Goal: Book appointment/travel/reservation

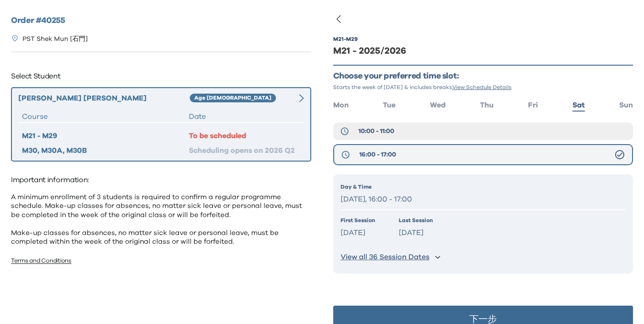
click at [431, 152] on button "16:00 - 17:00" at bounding box center [483, 154] width 300 height 21
click at [378, 156] on span "16:00 - 17:00" at bounding box center [377, 154] width 37 height 9
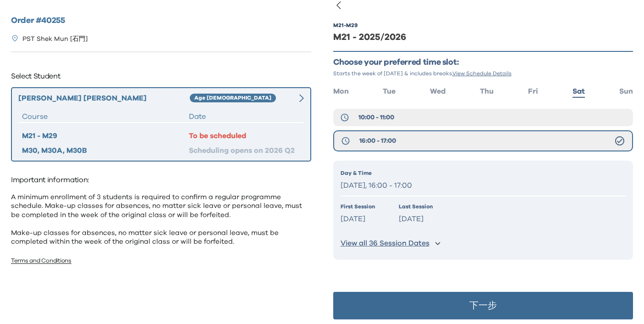
scroll to position [18, 0]
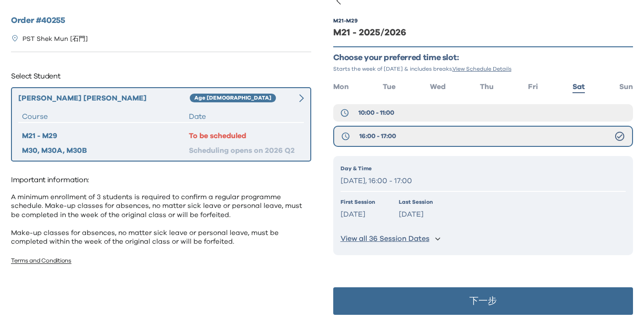
click at [471, 302] on p "下一步" at bounding box center [483, 300] width 28 height 9
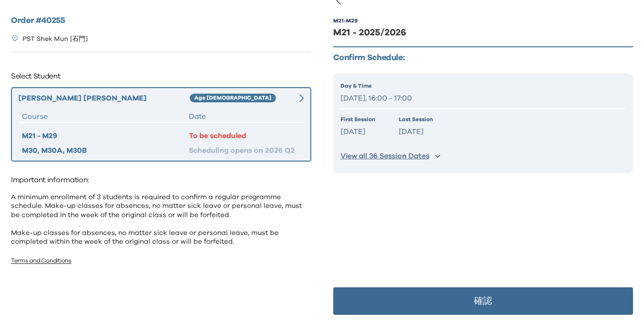
click at [461, 296] on button "確認" at bounding box center [483, 301] width 300 height 28
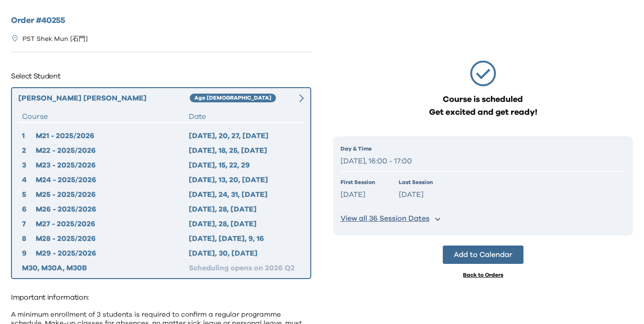
scroll to position [0, 0]
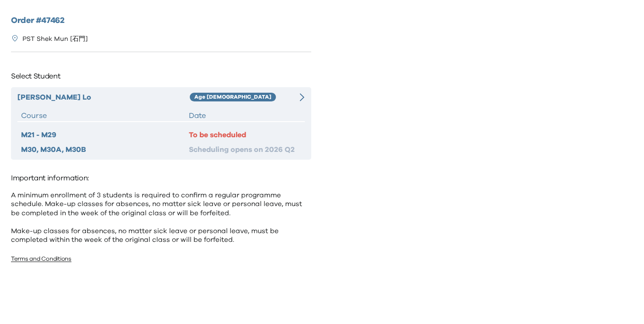
click at [196, 106] on div "[PERSON_NAME] Hei Lo Age [DEMOGRAPHIC_DATA] Course Date M21 - M29 To be schedul…" at bounding box center [161, 123] width 300 height 72
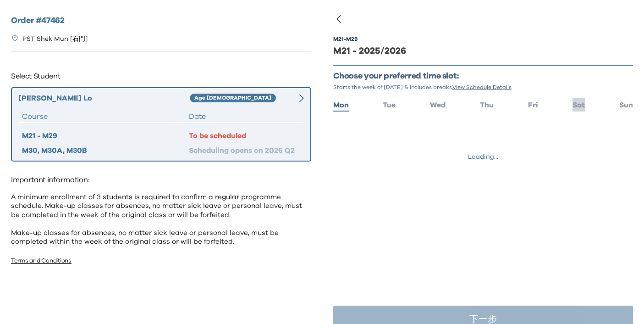
click at [576, 106] on span "Sat" at bounding box center [579, 104] width 12 height 7
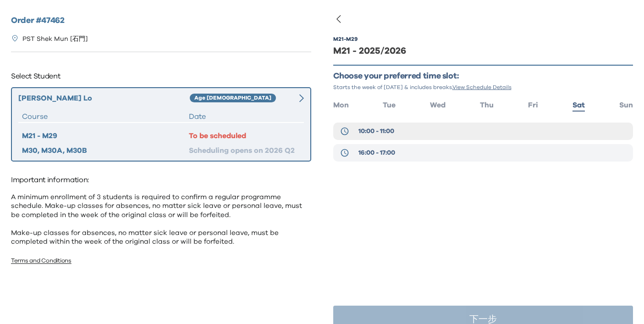
click at [422, 153] on button "16:00 - 17:00" at bounding box center [483, 152] width 300 height 17
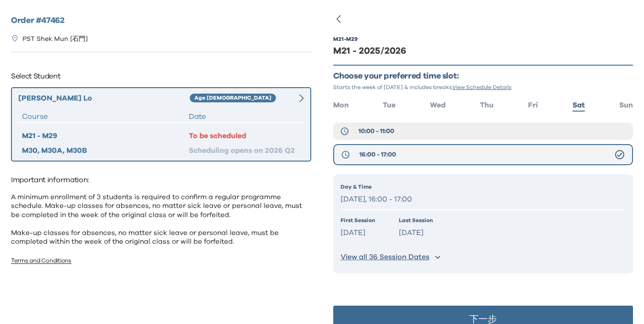
click at [391, 155] on span "16:00 - 17:00" at bounding box center [377, 154] width 37 height 9
click at [477, 312] on button "下一步" at bounding box center [483, 319] width 300 height 28
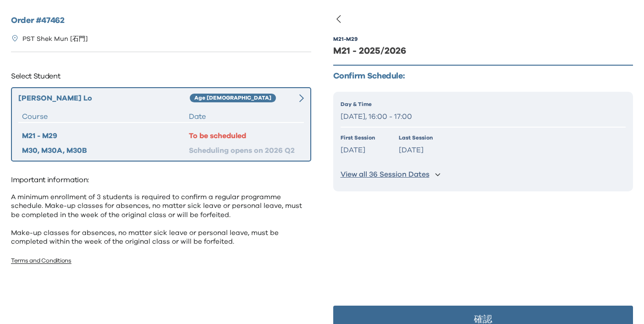
click at [490, 312] on button "確認" at bounding box center [483, 319] width 300 height 28
